Goal: Find specific page/section: Find specific page/section

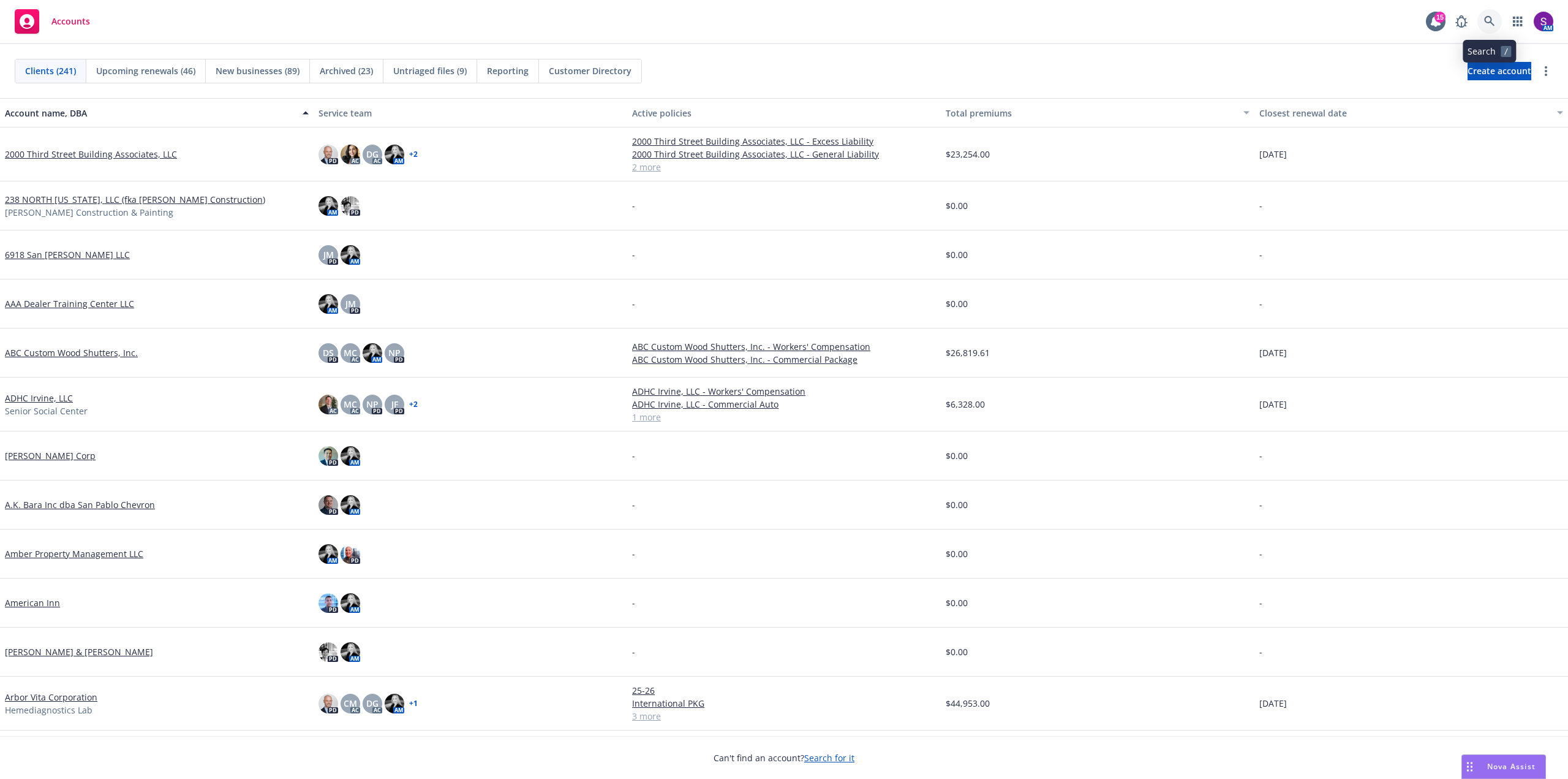
click at [1489, 17] on icon at bounding box center [1489, 21] width 10 height 10
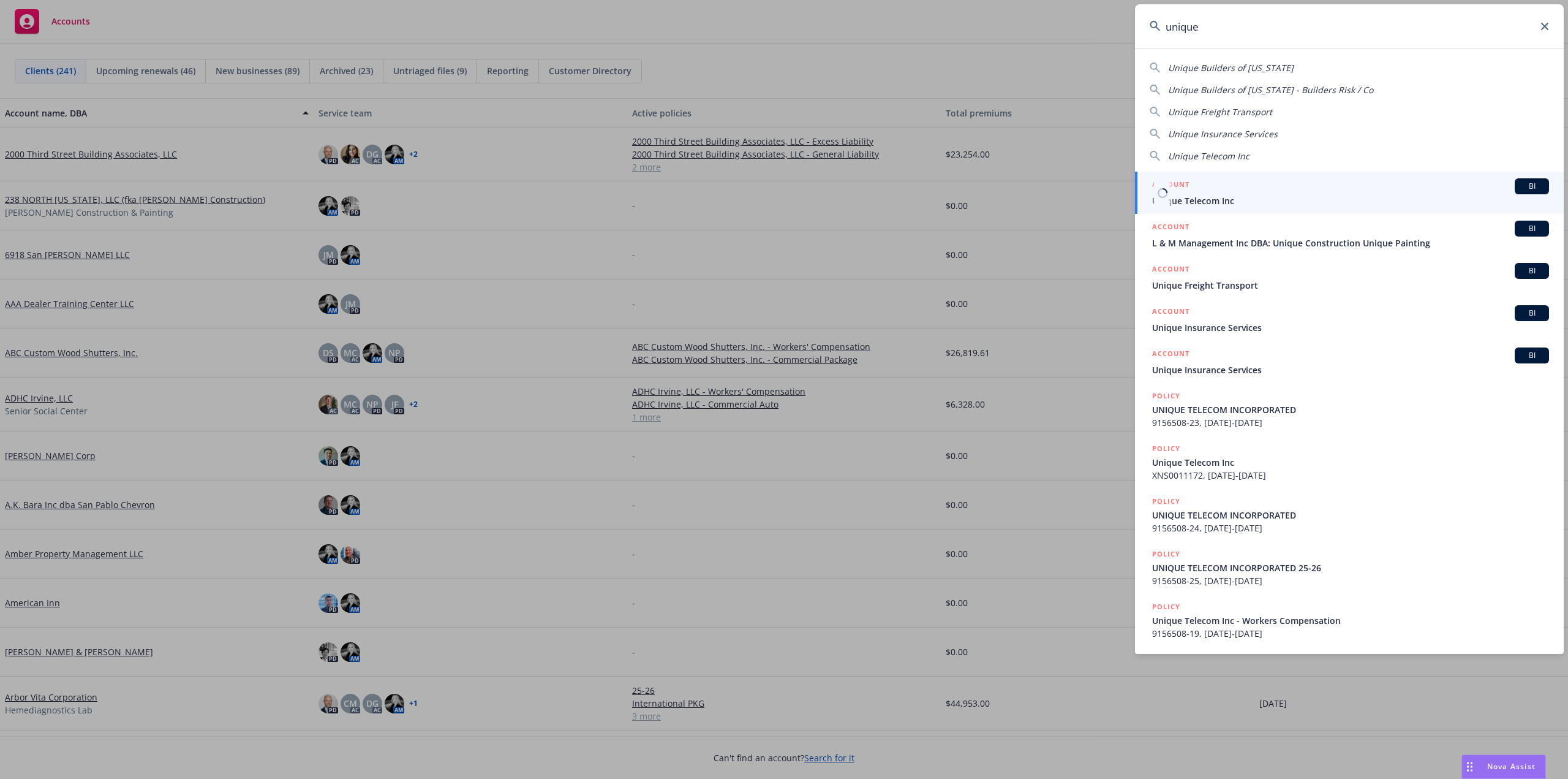
type input "unique"
click at [1243, 193] on div "ACCOUNT BI" at bounding box center [1351, 186] width 397 height 16
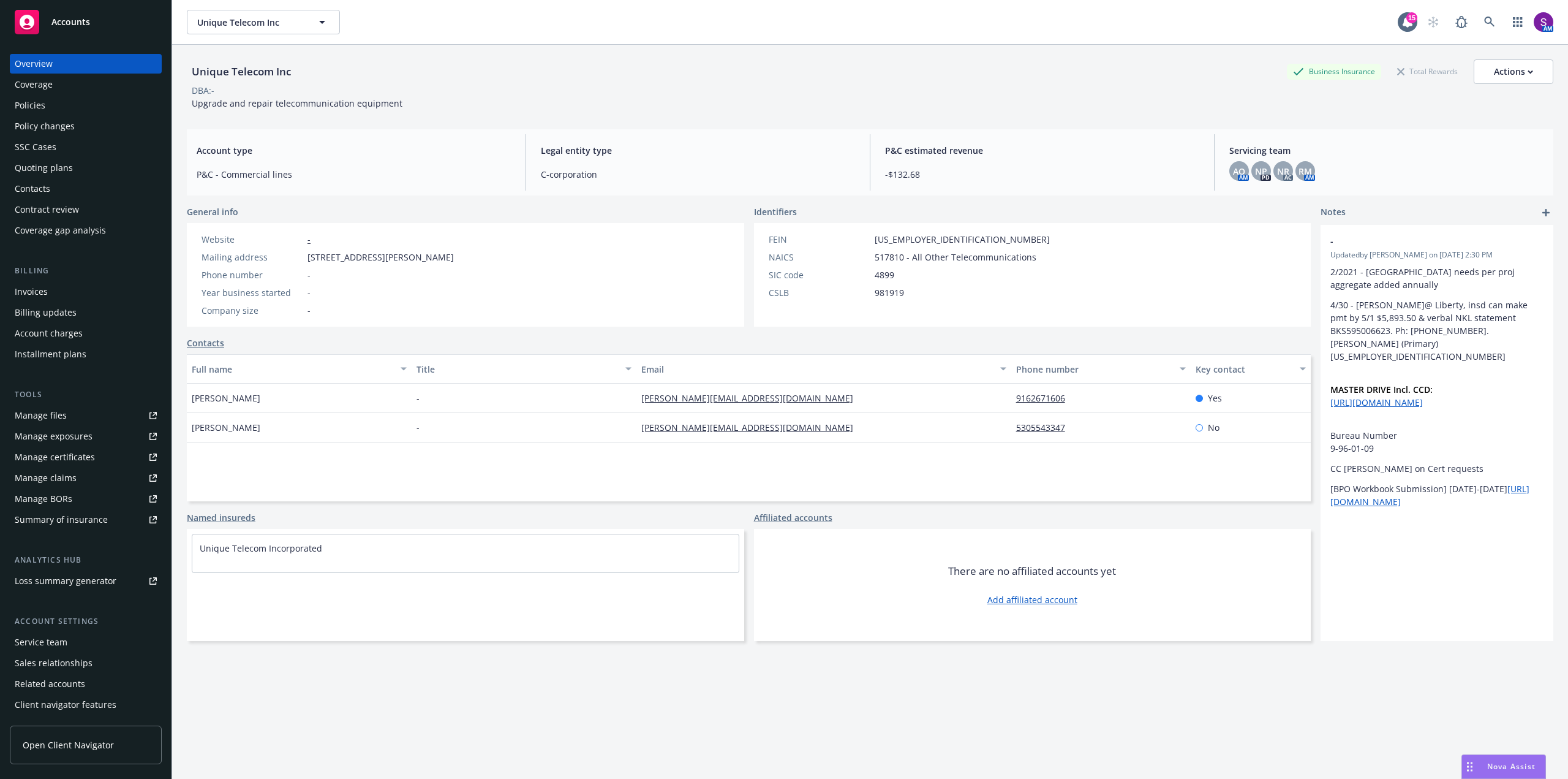
click at [67, 106] on div "Policies" at bounding box center [85, 105] width 142 height 20
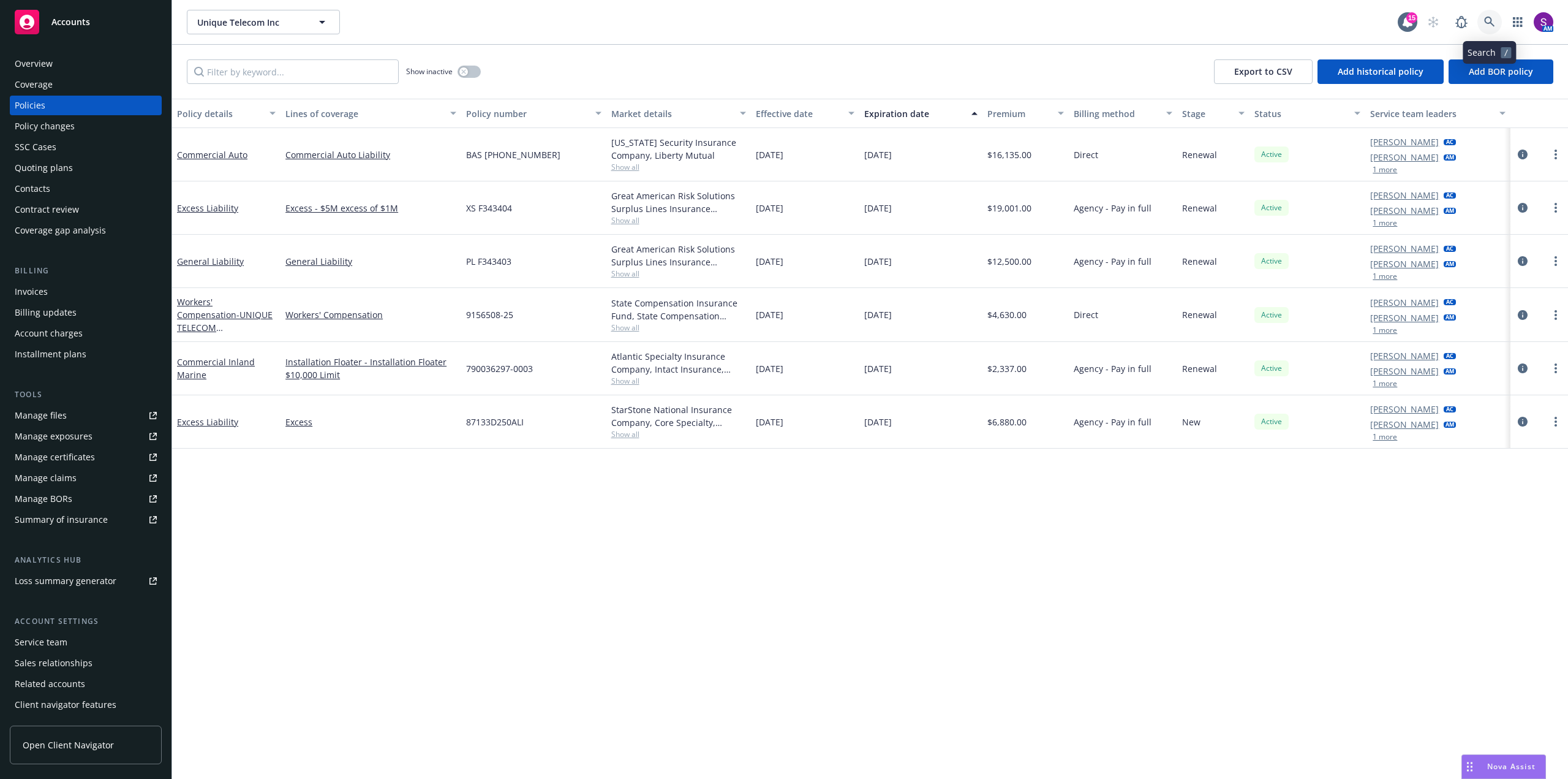
click at [1489, 18] on icon at bounding box center [1489, 21] width 10 height 10
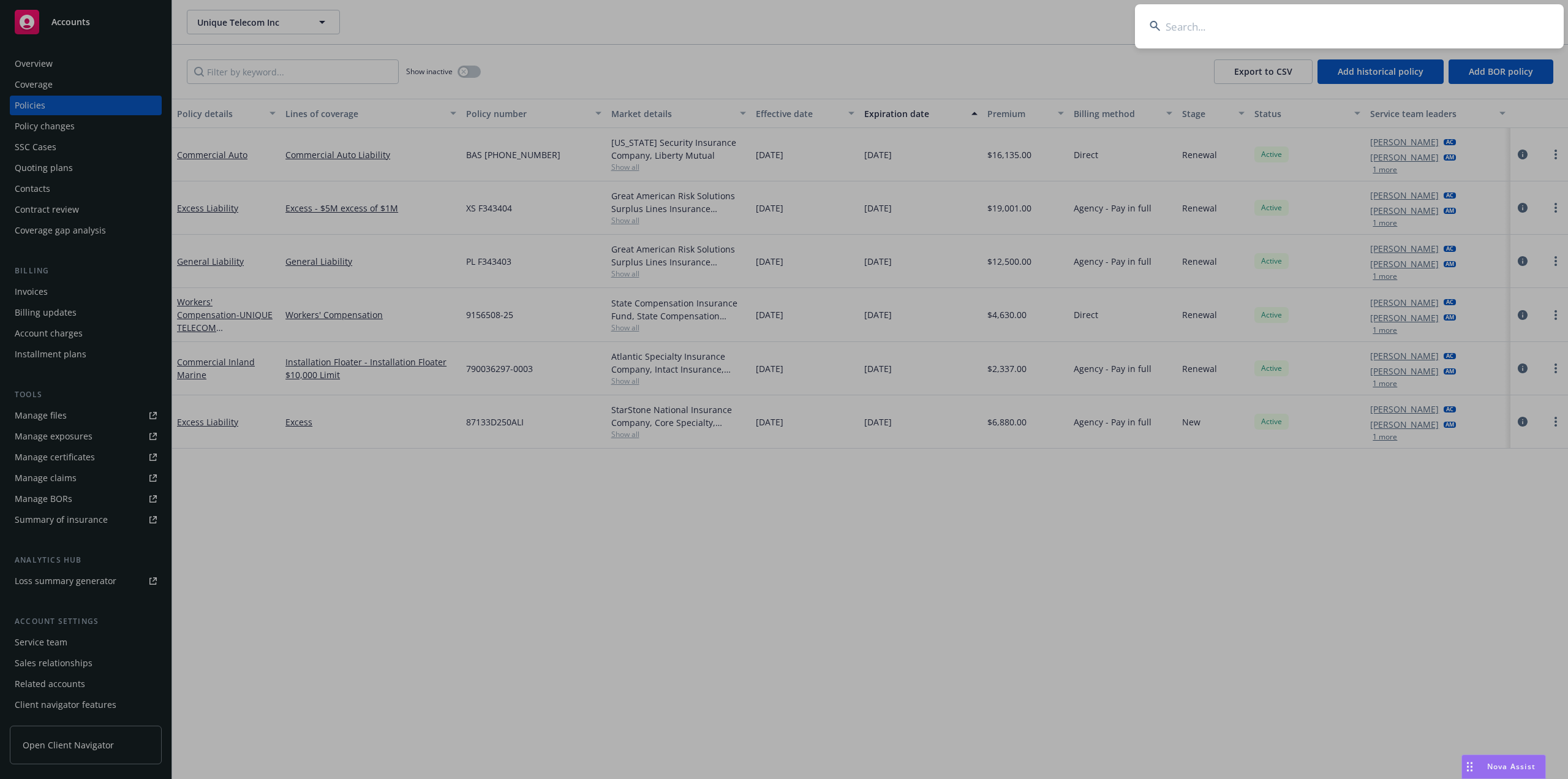
paste input "[PERSON_NAME][EMAIL_ADDRESS][PERSON_NAME][DOMAIN_NAME]"
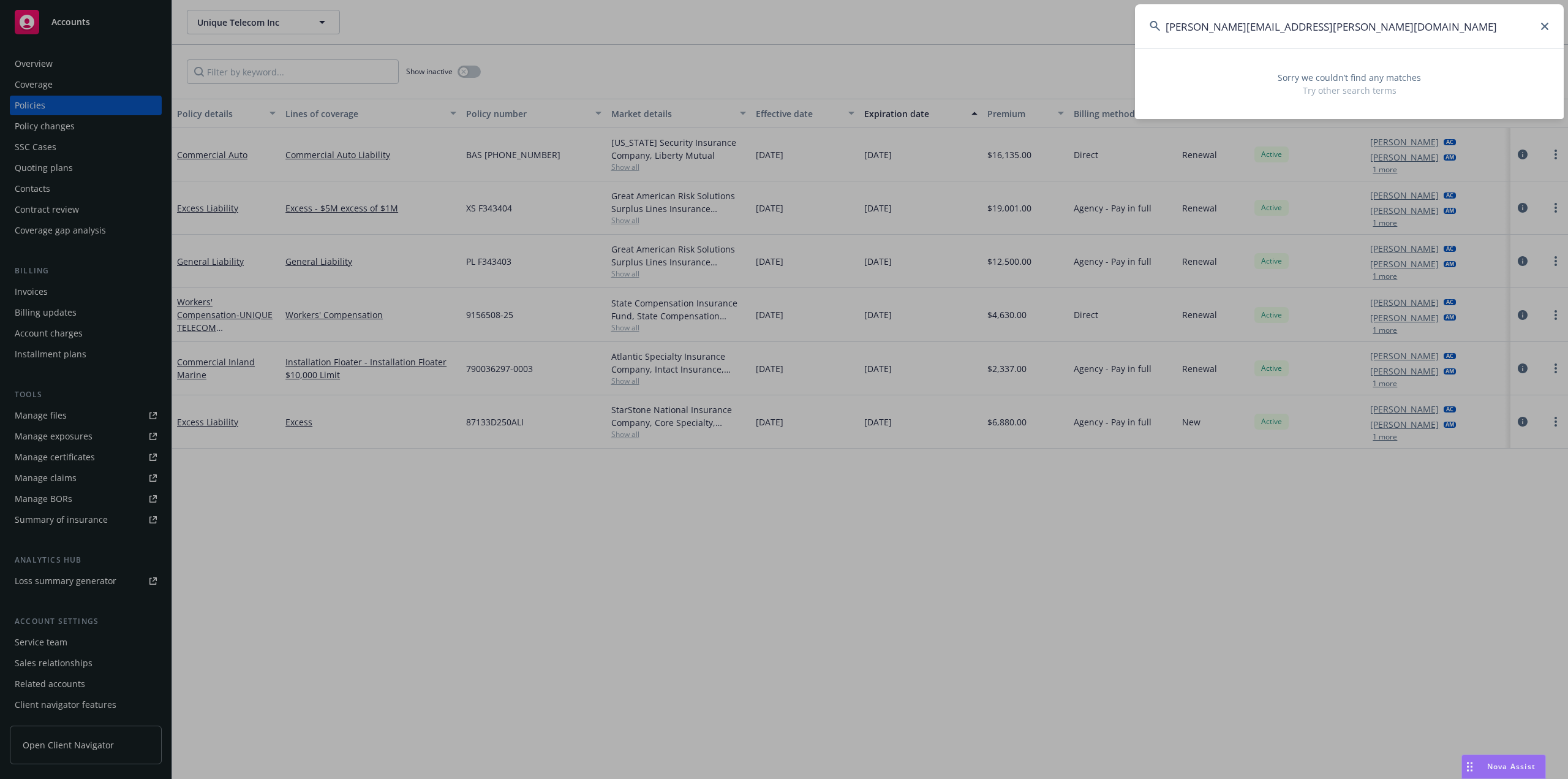
type input "[PERSON_NAME][EMAIL_ADDRESS][PERSON_NAME][DOMAIN_NAME]"
drag, startPoint x: 1280, startPoint y: 28, endPoint x: 1020, endPoint y: 33, distance: 260.0
click at [1020, 33] on div "[PERSON_NAME][EMAIL_ADDRESS][PERSON_NAME][DOMAIN_NAME] Sorry we couldn’t find a…" at bounding box center [784, 390] width 1568 height 779
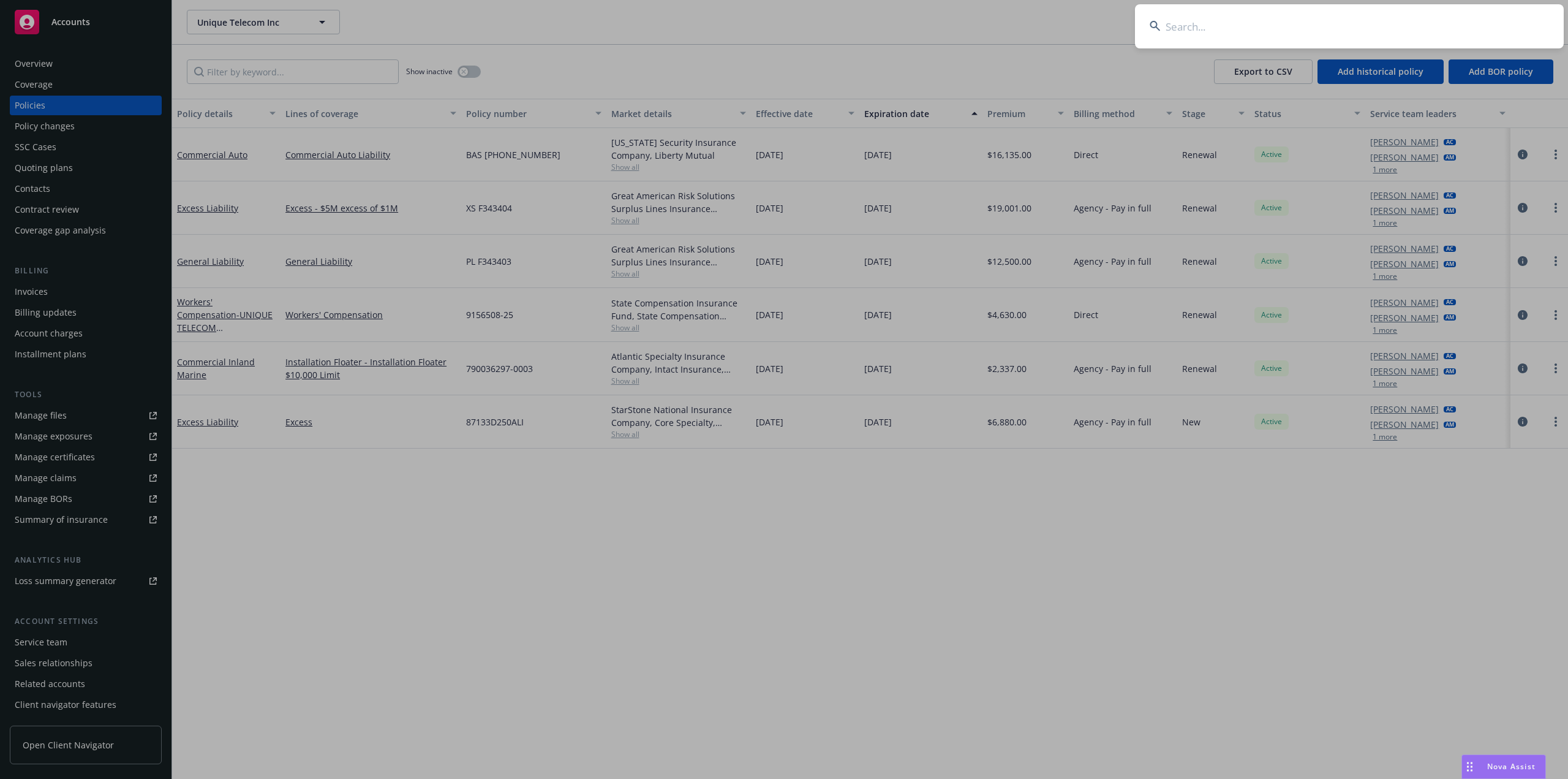
paste input "S. Koret, Inc."
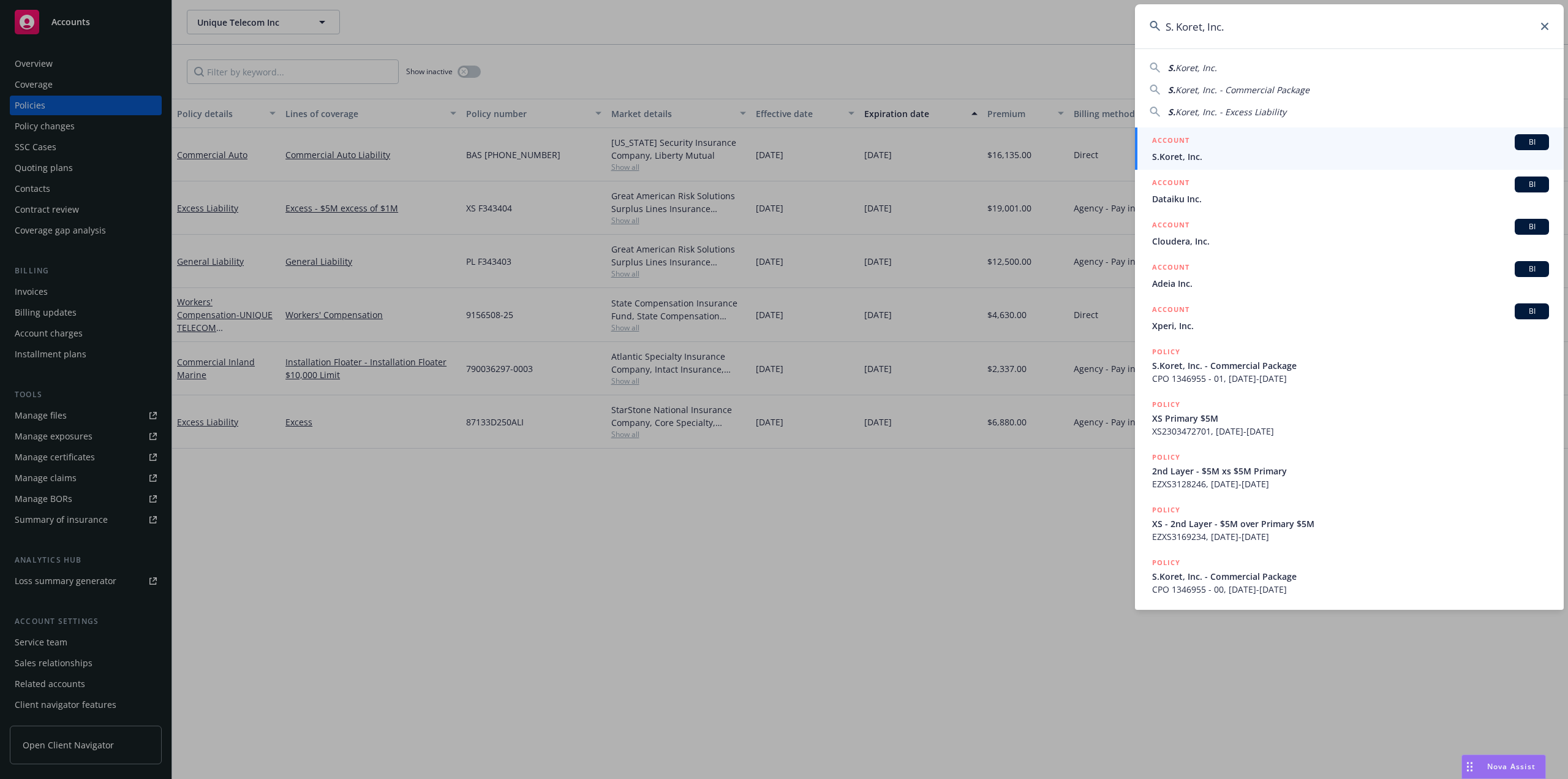
type input "S. Koret, Inc."
click at [1240, 146] on div "ACCOUNT BI" at bounding box center [1351, 142] width 397 height 16
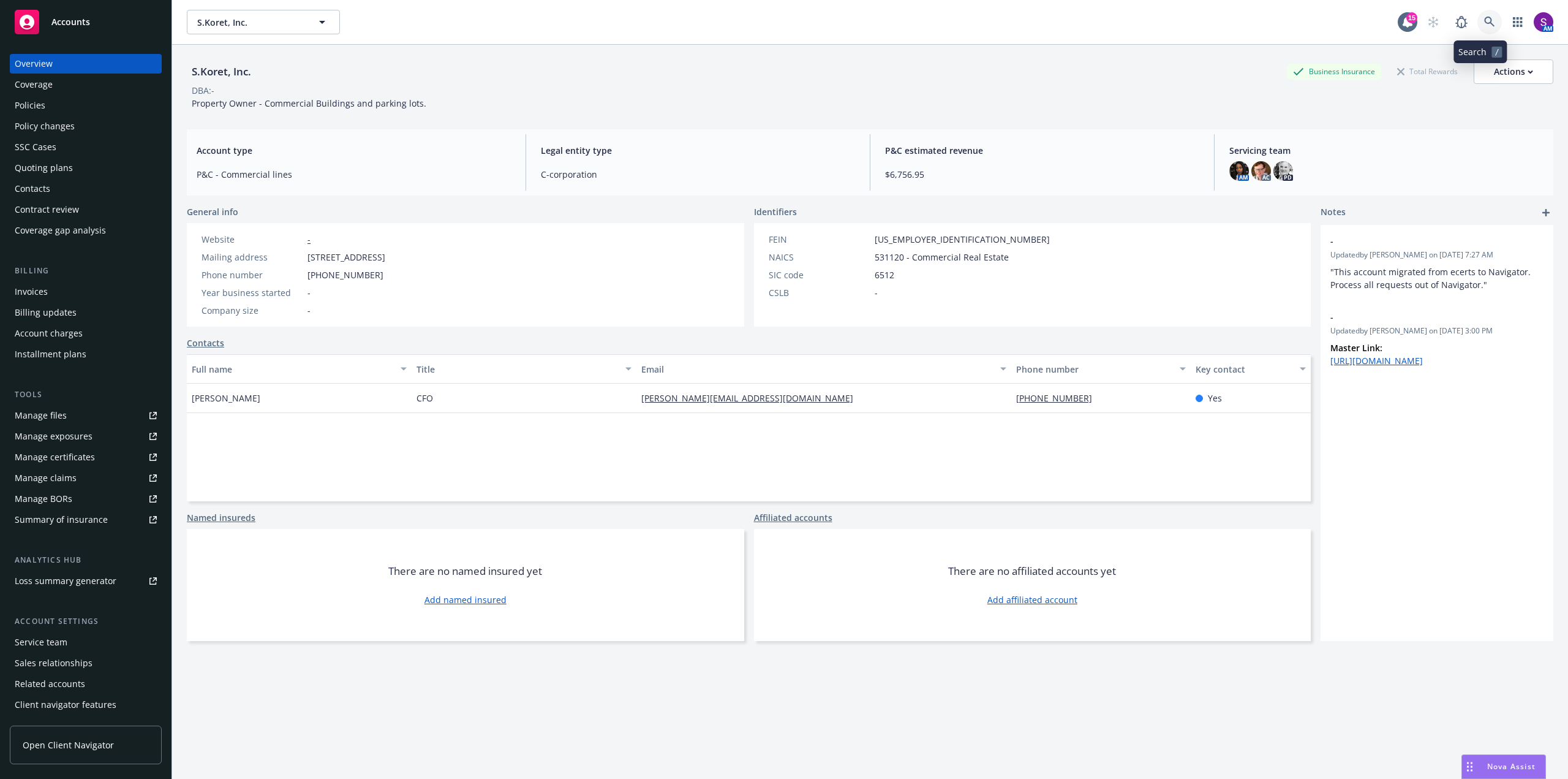
click at [1484, 27] on icon at bounding box center [1489, 21] width 11 height 11
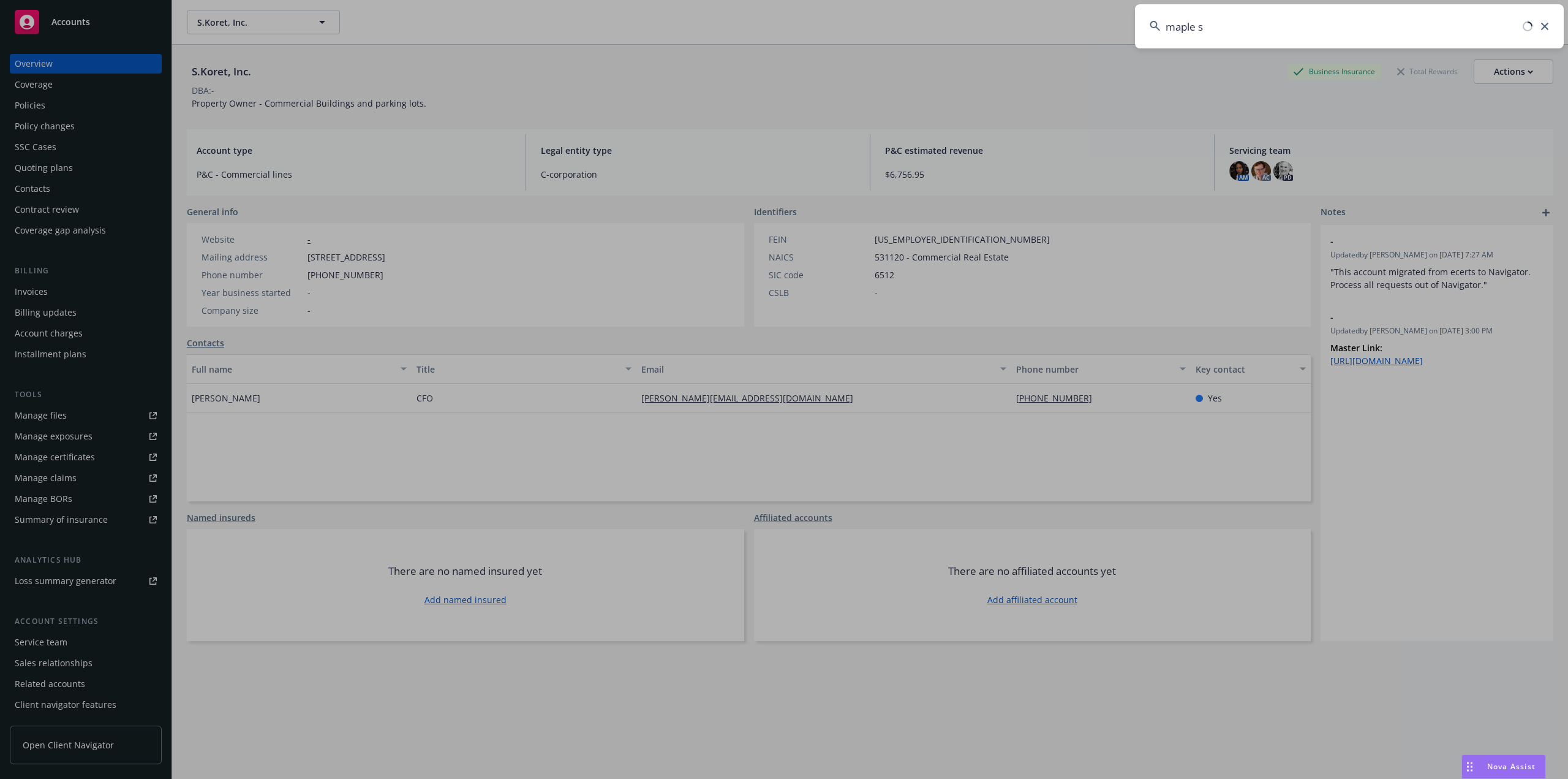
type input "maple st"
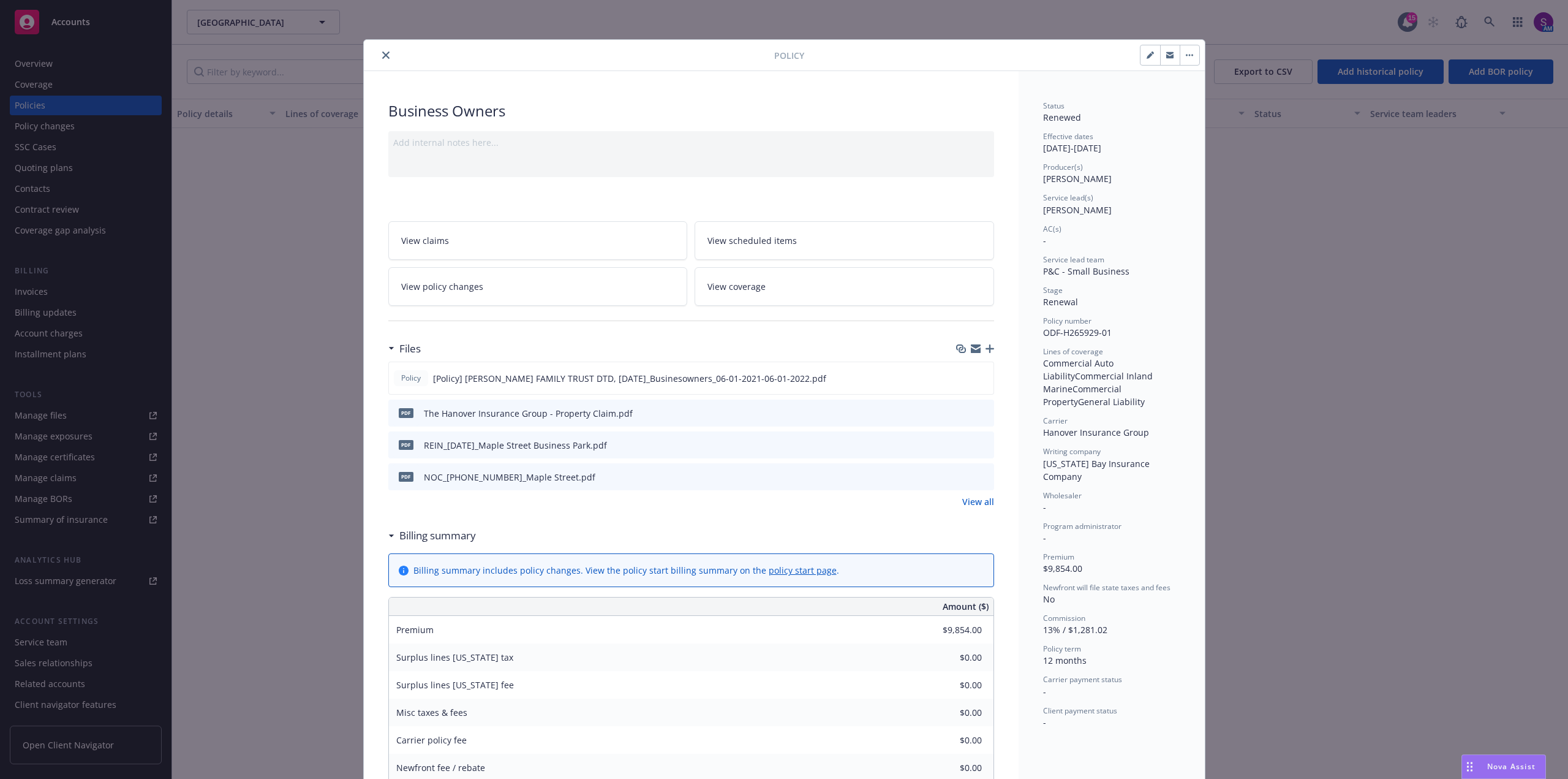
click at [383, 54] on icon "close" at bounding box center [386, 55] width 8 height 8
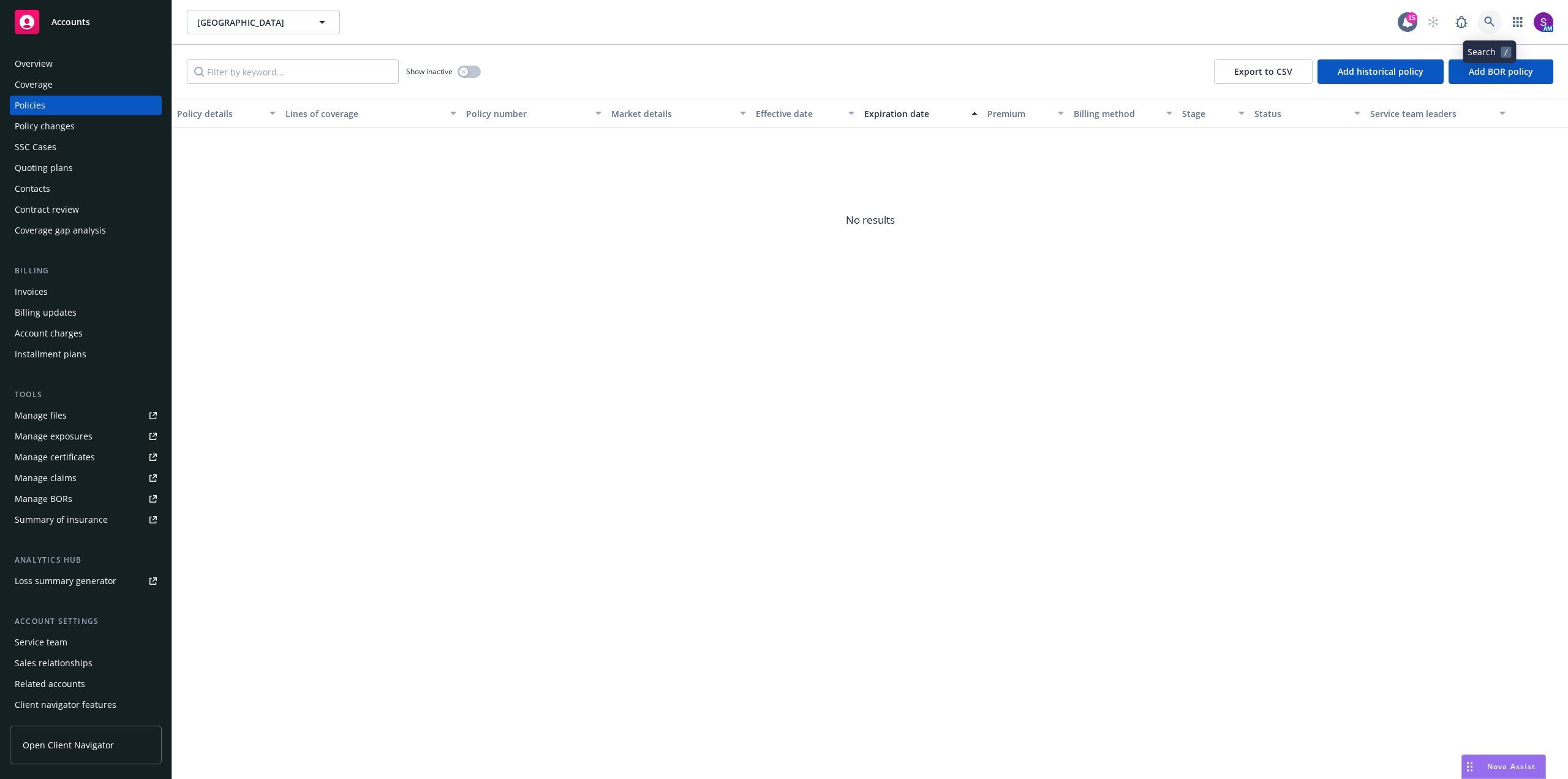
click at [1490, 20] on icon at bounding box center [1489, 21] width 11 height 11
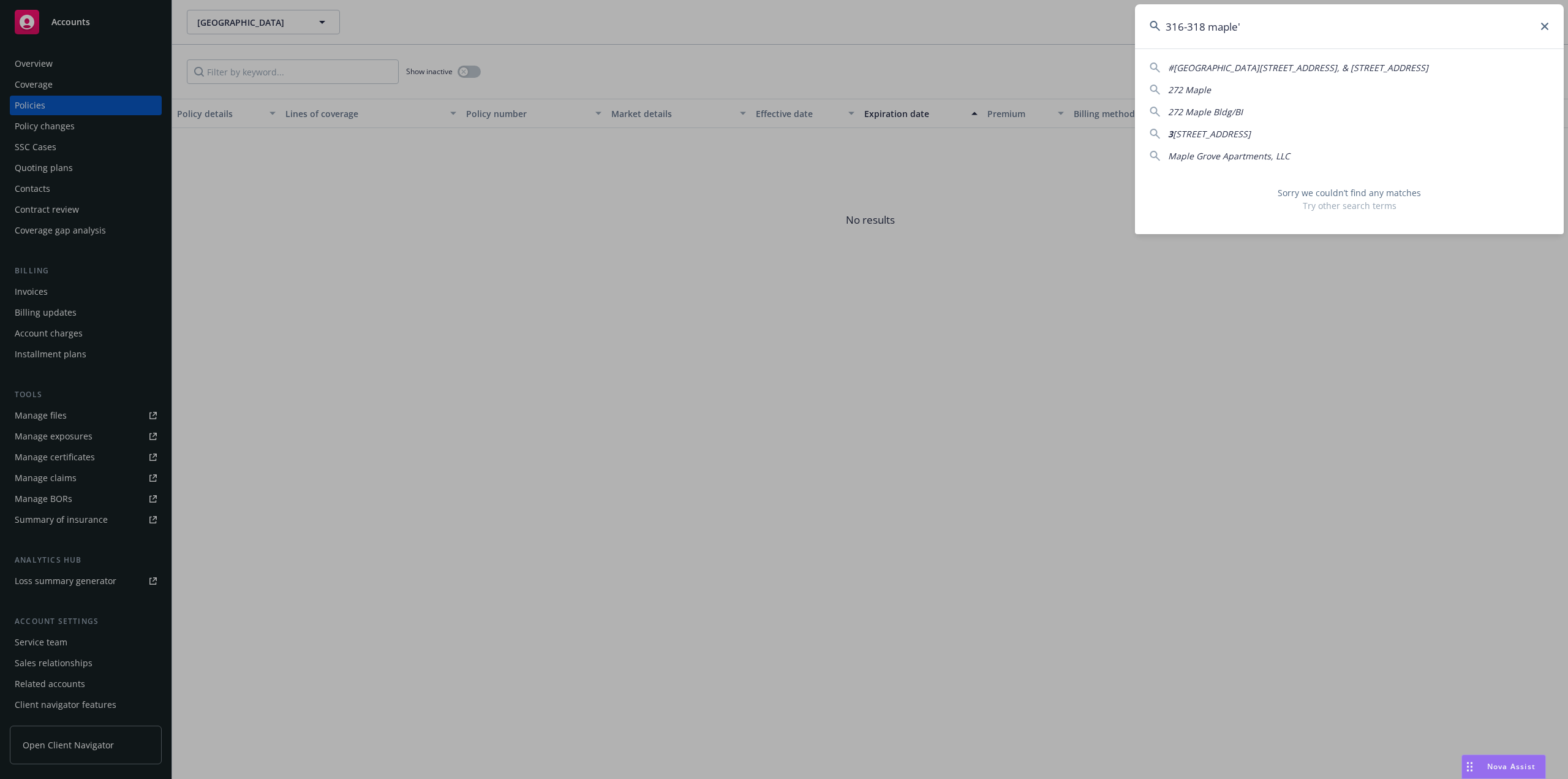
type input "316-318 maple'"
drag, startPoint x: 1298, startPoint y: 18, endPoint x: 1087, endPoint y: 37, distance: 211.9
click at [1087, 37] on div "316-318 maple' #[GEOGRAPHIC_DATA][STREET_ADDRESS] 645-[GEOGRAPHIC_DATA] [GEOGRA…" at bounding box center [784, 390] width 1568 height 779
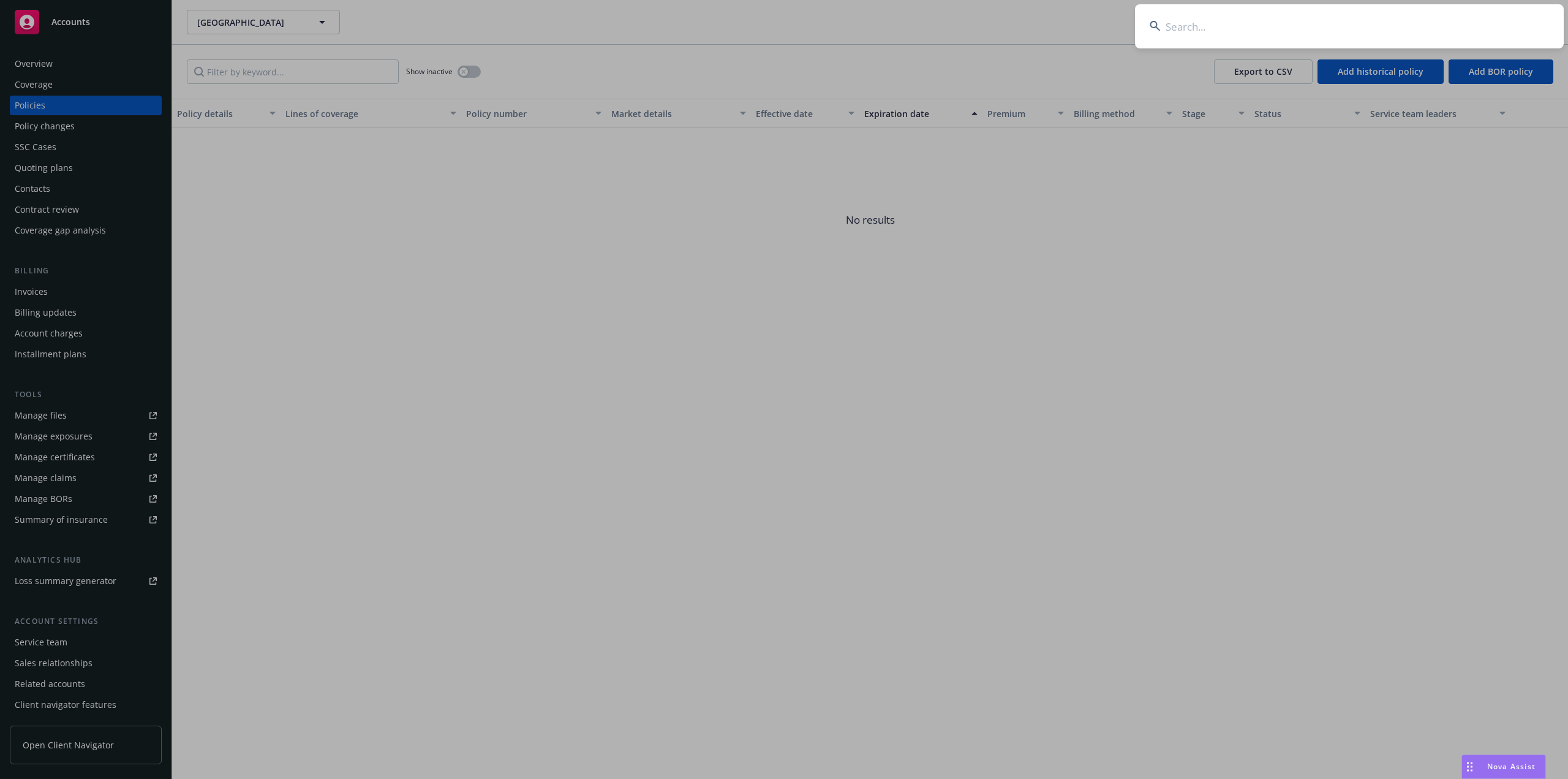
paste input "[STREET_ADDRESS] LLC"
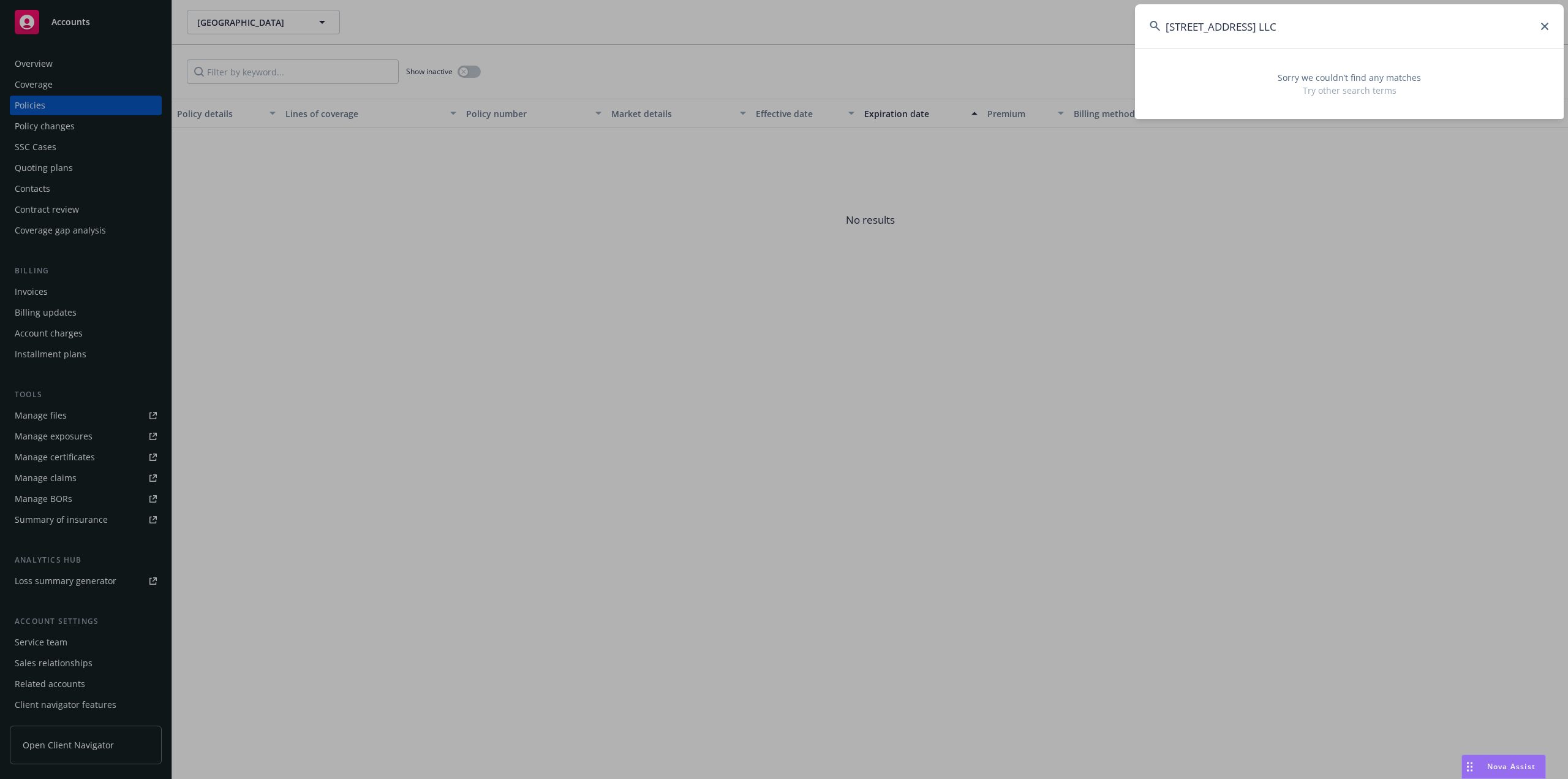
drag, startPoint x: 1279, startPoint y: 31, endPoint x: 1144, endPoint y: 44, distance: 135.6
click at [1144, 44] on input "[STREET_ADDRESS] LLC" at bounding box center [1349, 26] width 429 height 44
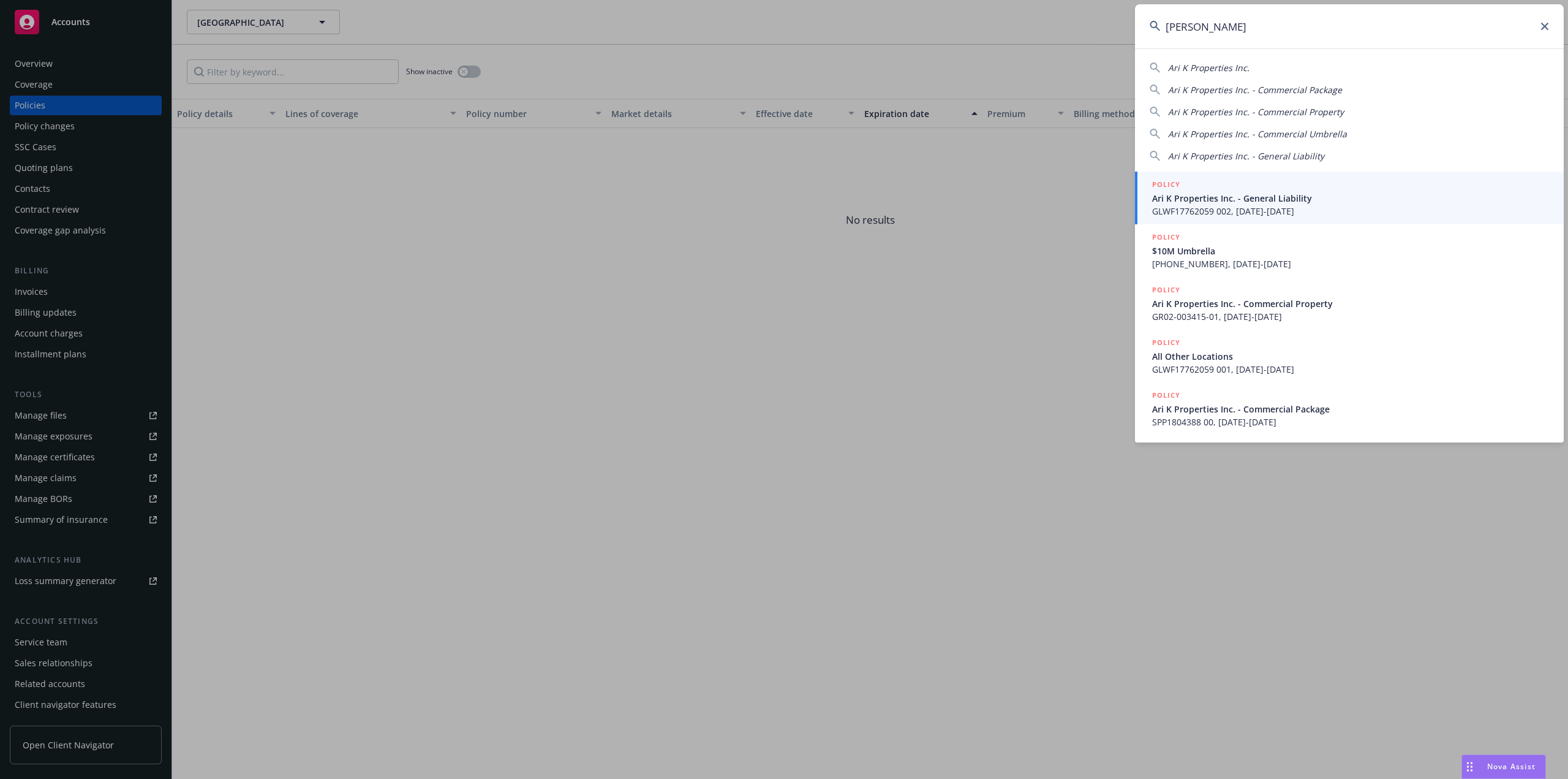
type input "[PERSON_NAME]"
click at [1209, 194] on span "Ari K Properties Inc. - General Liability" at bounding box center [1351, 198] width 397 height 13
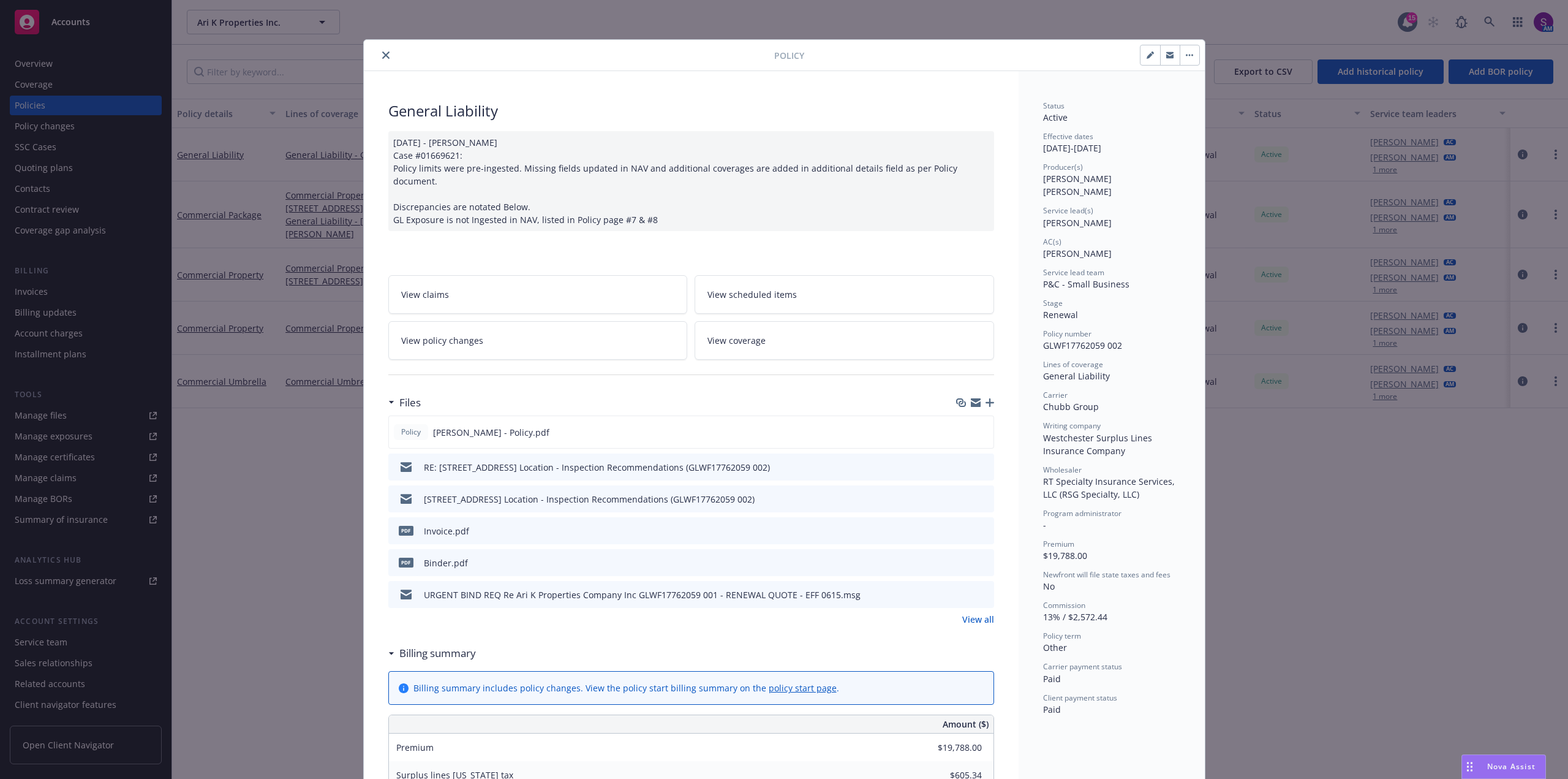
click at [383, 58] on icon "close" at bounding box center [386, 55] width 8 height 8
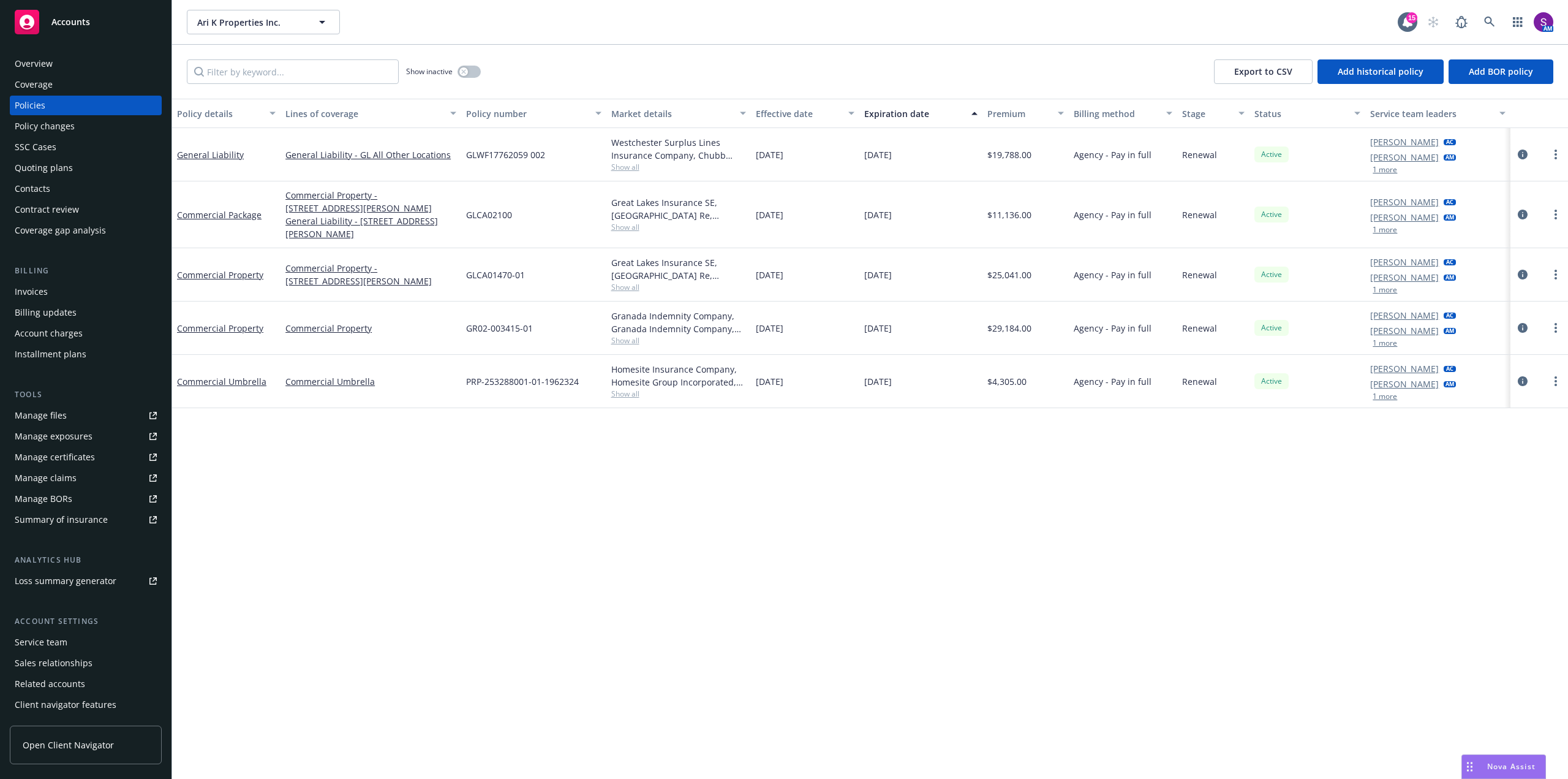
click at [1390, 286] on button "1 more" at bounding box center [1385, 290] width 24 height 8
click at [1492, 15] on link at bounding box center [1489, 21] width 24 height 24
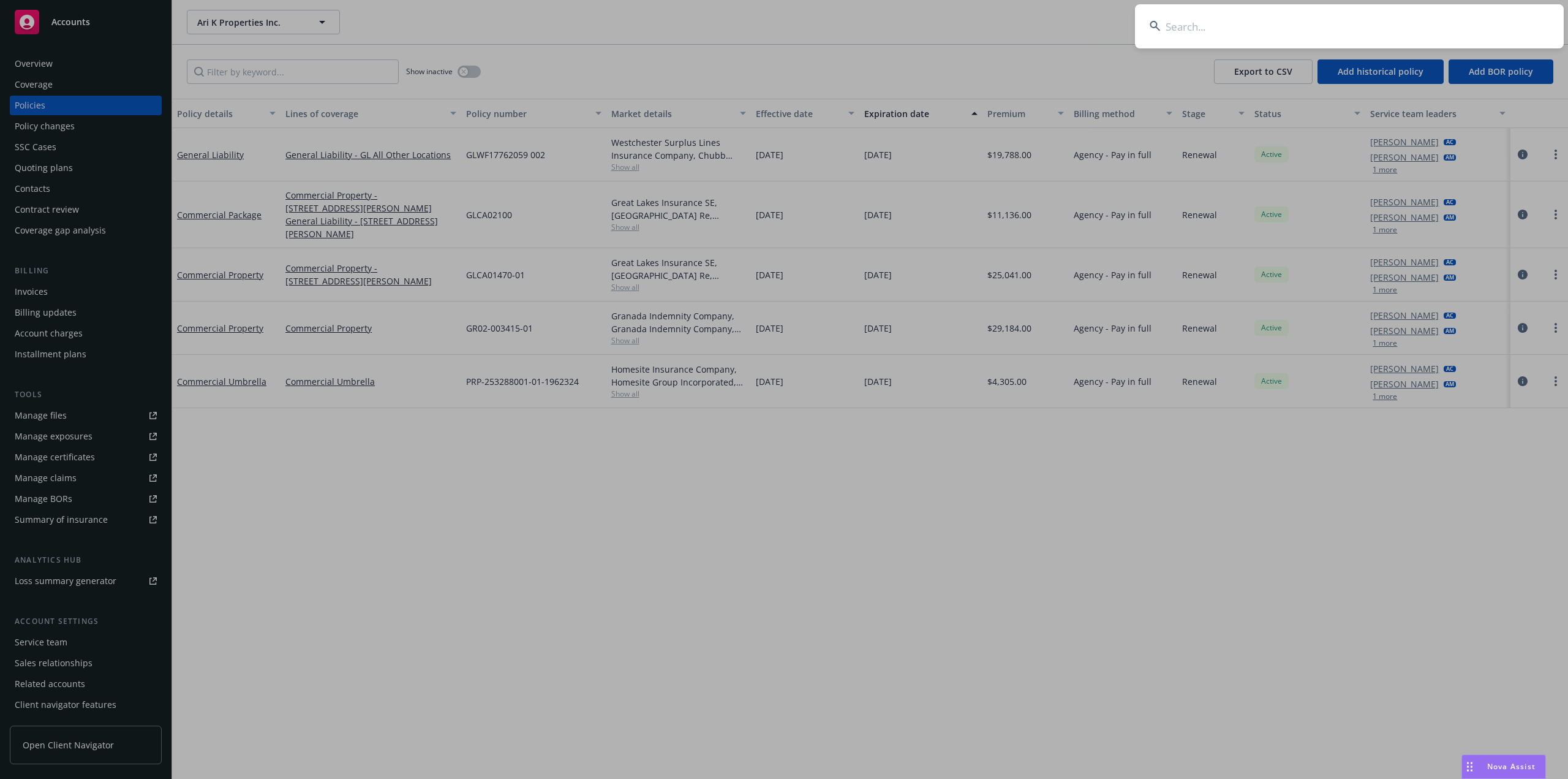
click at [1291, 33] on input at bounding box center [1349, 26] width 429 height 44
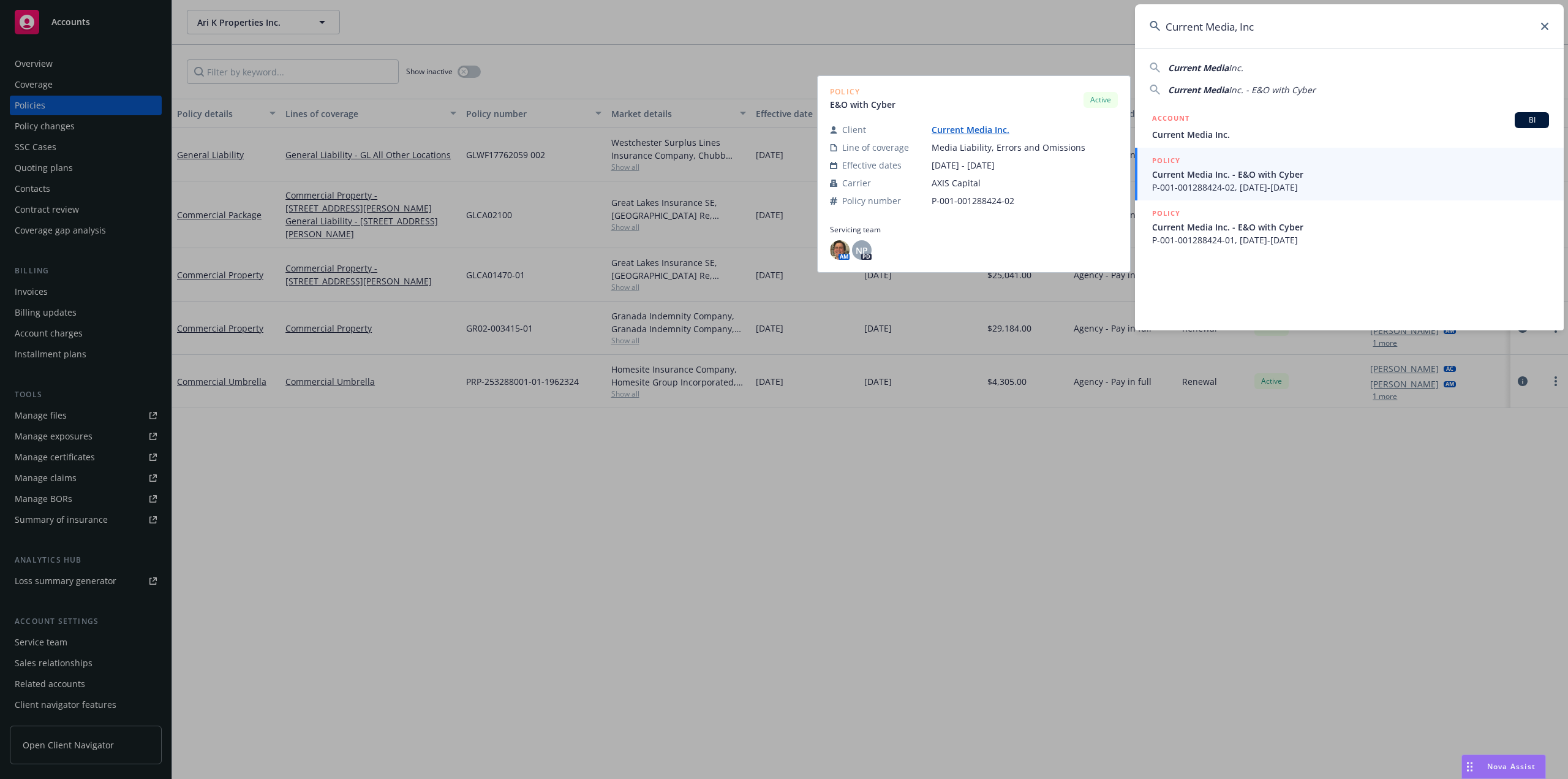
type input "Current Media, Inc"
click at [1243, 175] on span "Current Media Inc. - E&O with Cyber" at bounding box center [1351, 174] width 397 height 13
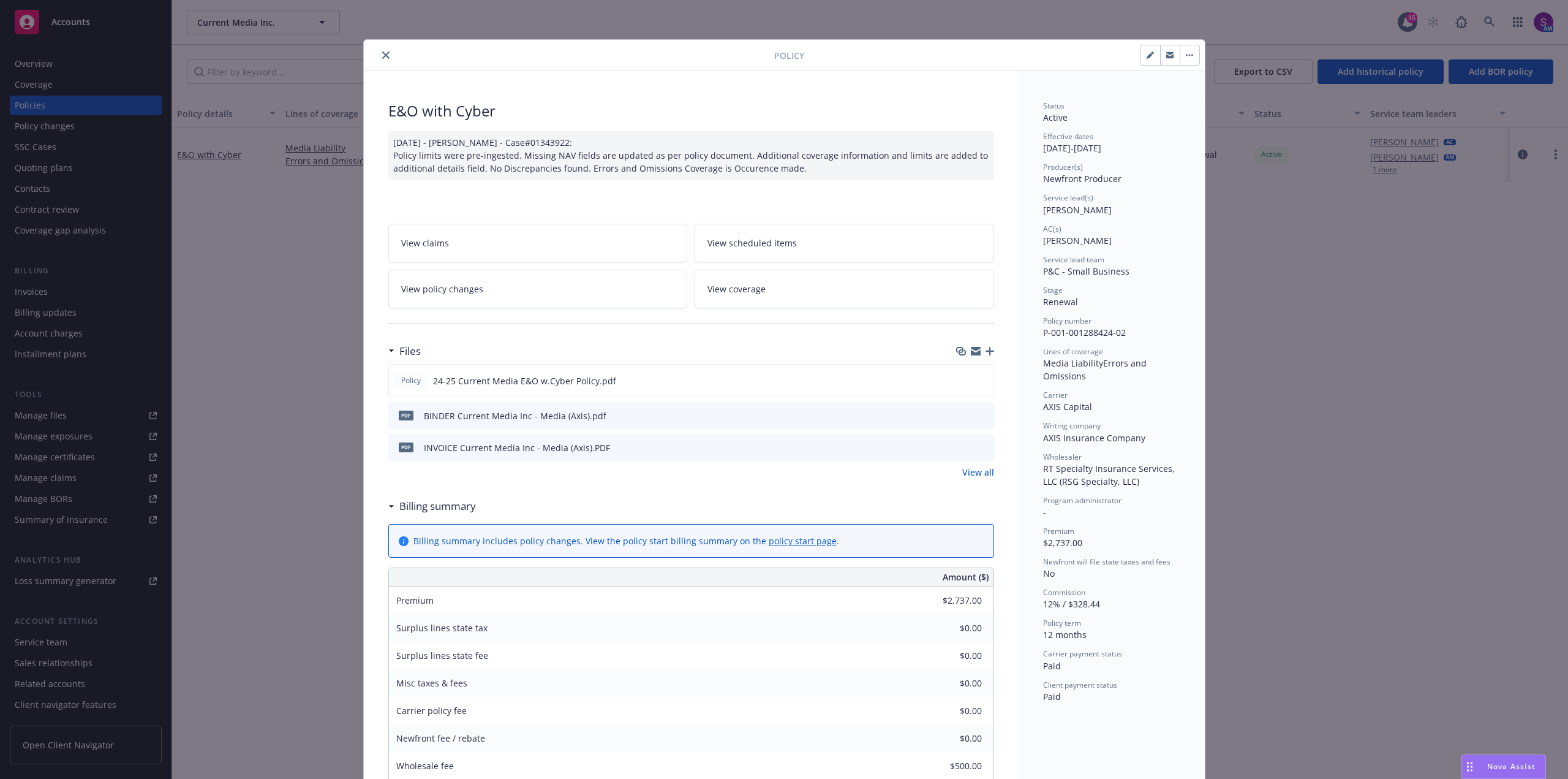
click at [383, 55] on icon "close" at bounding box center [386, 55] width 8 height 8
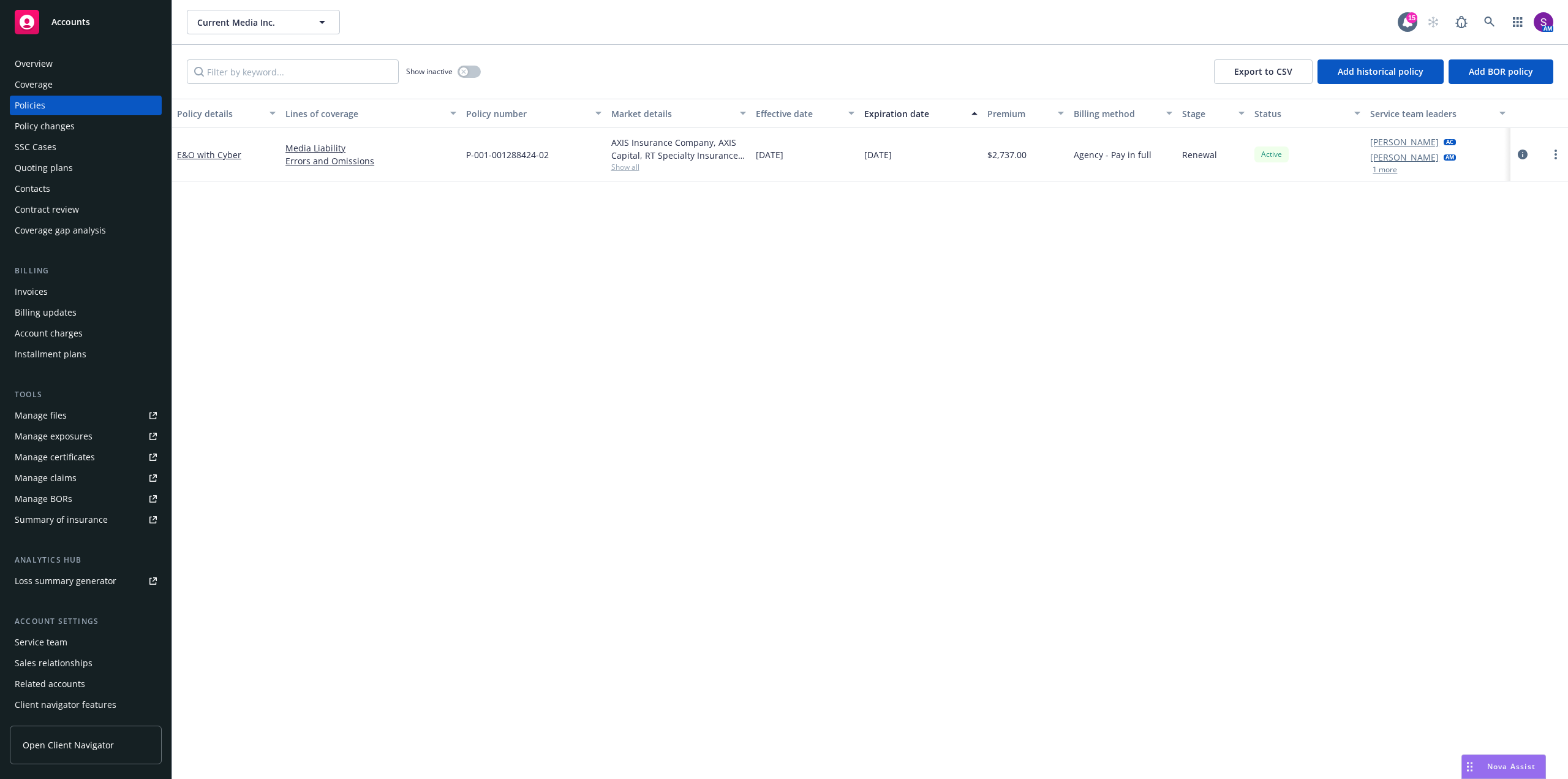
click at [1375, 171] on button "1 more" at bounding box center [1385, 169] width 24 height 8
